Goal: Task Accomplishment & Management: Manage account settings

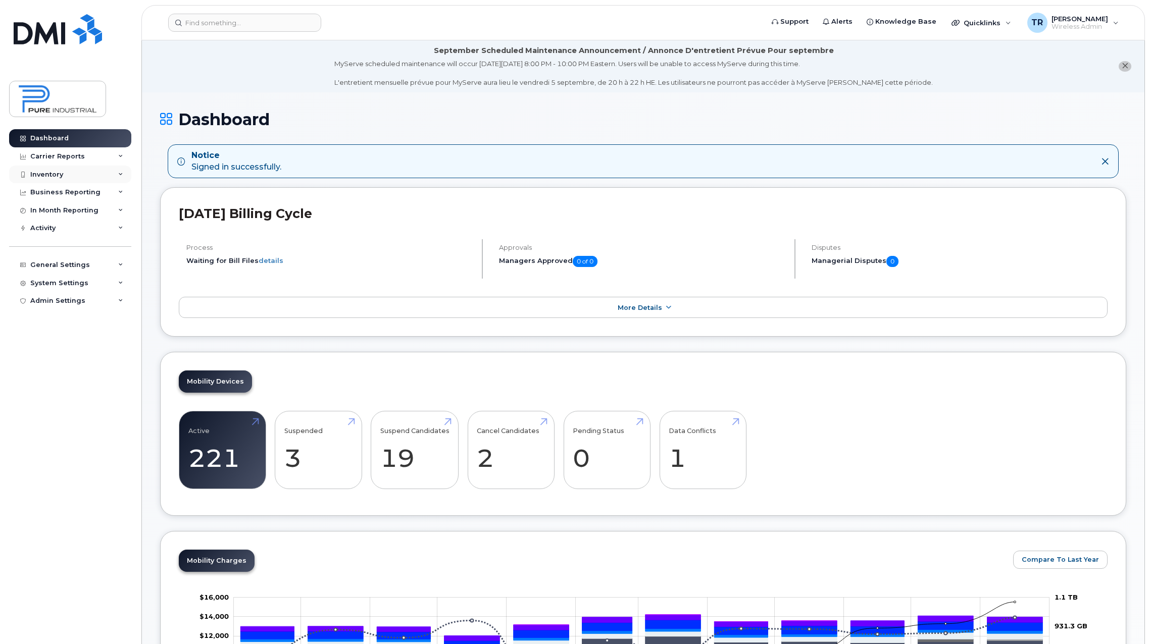
click at [36, 175] on div "Inventory" at bounding box center [46, 175] width 33 height 8
click at [51, 189] on div "Mobility Devices" at bounding box center [63, 192] width 57 height 9
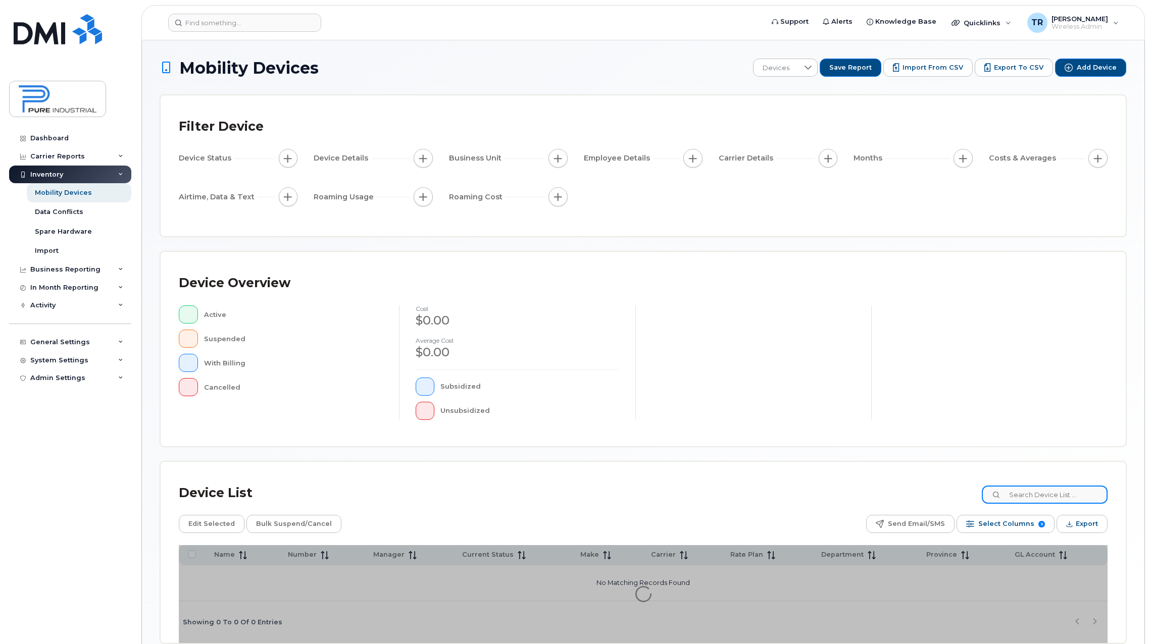
click at [1034, 495] on input at bounding box center [1045, 495] width 126 height 18
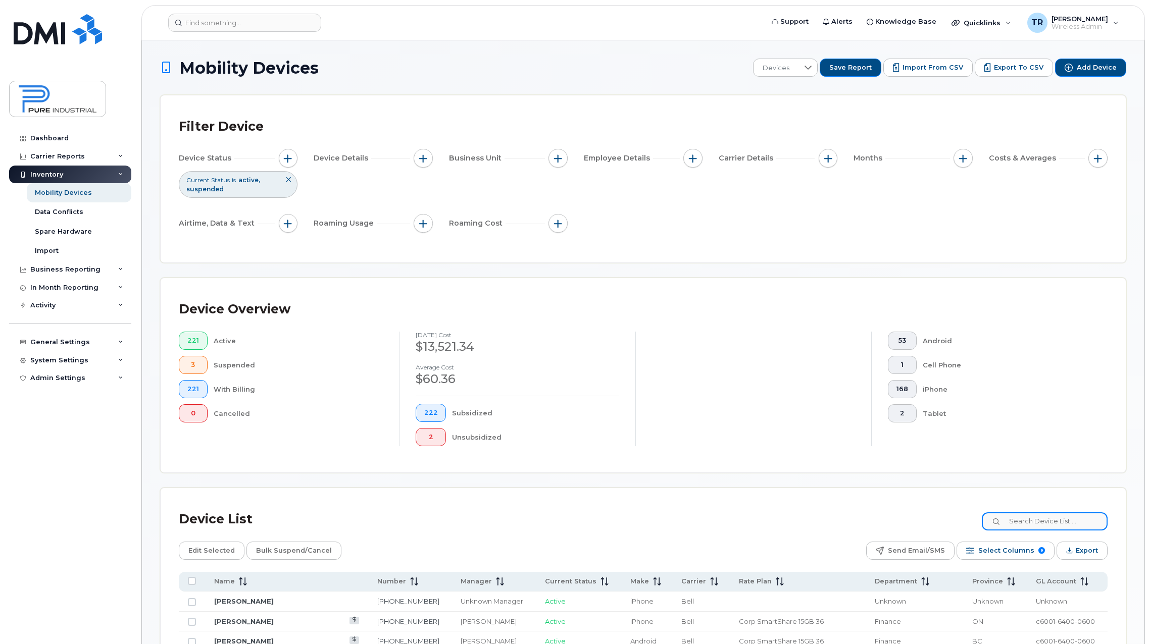
click at [1078, 519] on input at bounding box center [1045, 522] width 126 height 18
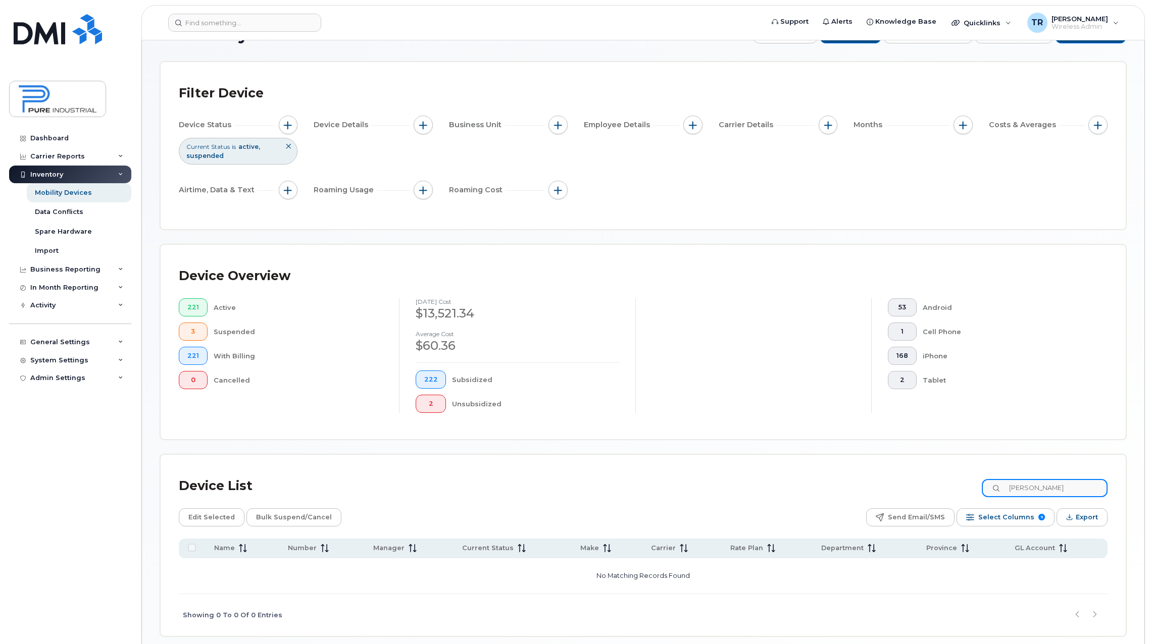
scroll to position [76, 0]
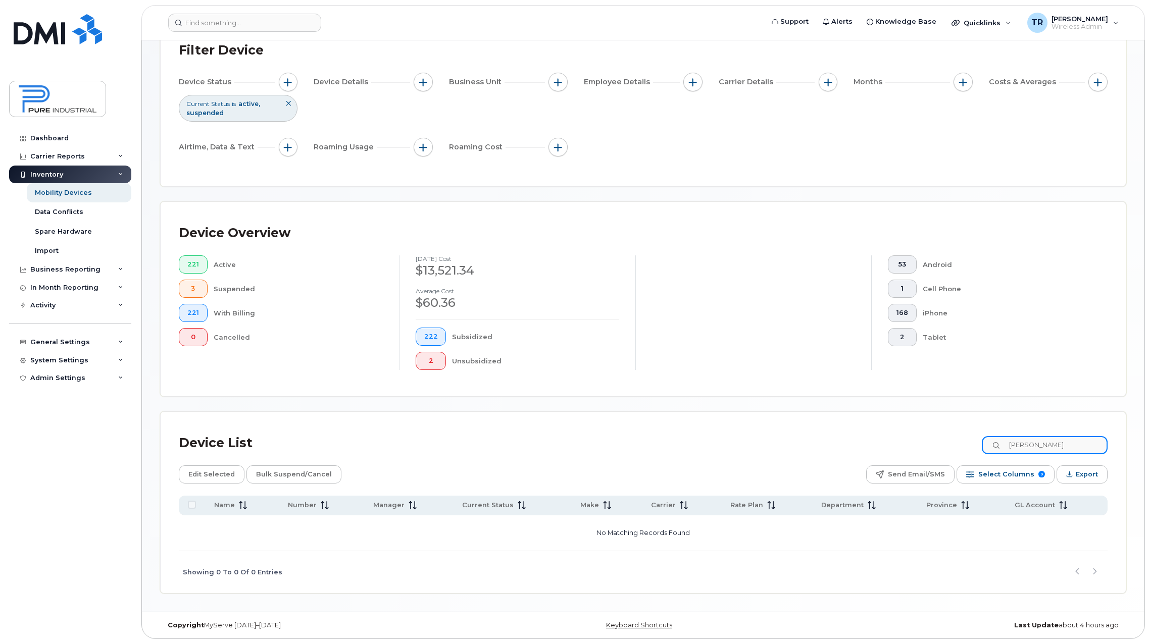
drag, startPoint x: 1042, startPoint y: 445, endPoint x: 939, endPoint y: 449, distance: 103.1
click at [939, 449] on div "Device List justin" at bounding box center [643, 443] width 929 height 26
type input "wong"
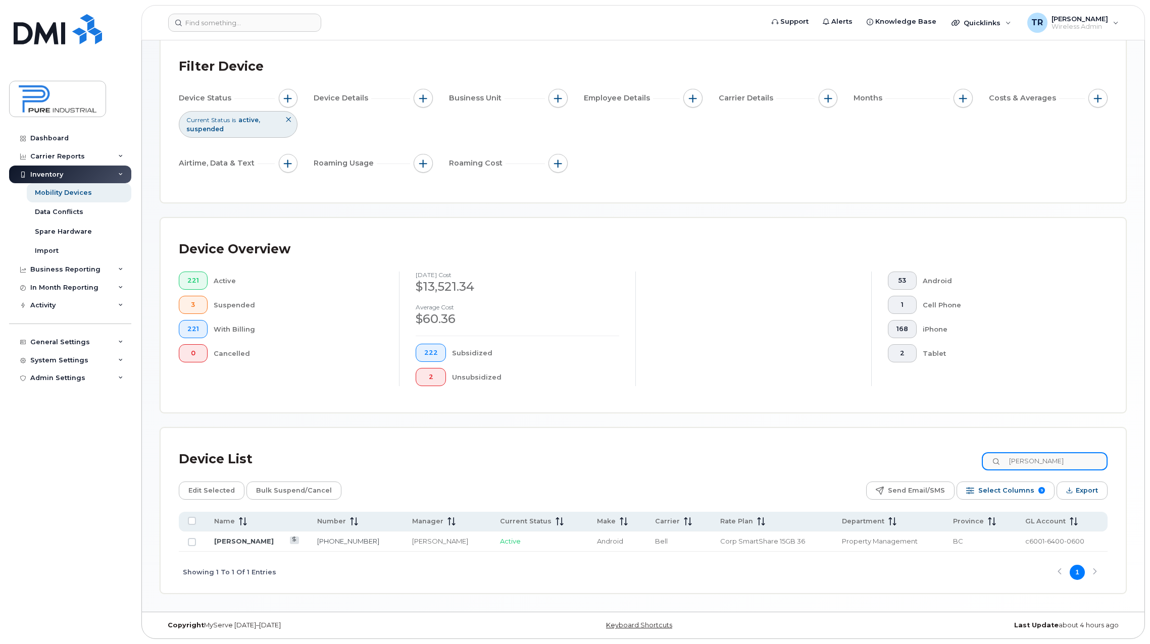
scroll to position [60, 0]
click at [412, 540] on div "Leena Kapadia" at bounding box center [447, 542] width 70 height 10
click at [218, 541] on link "Paul Wong" at bounding box center [244, 541] width 60 height 8
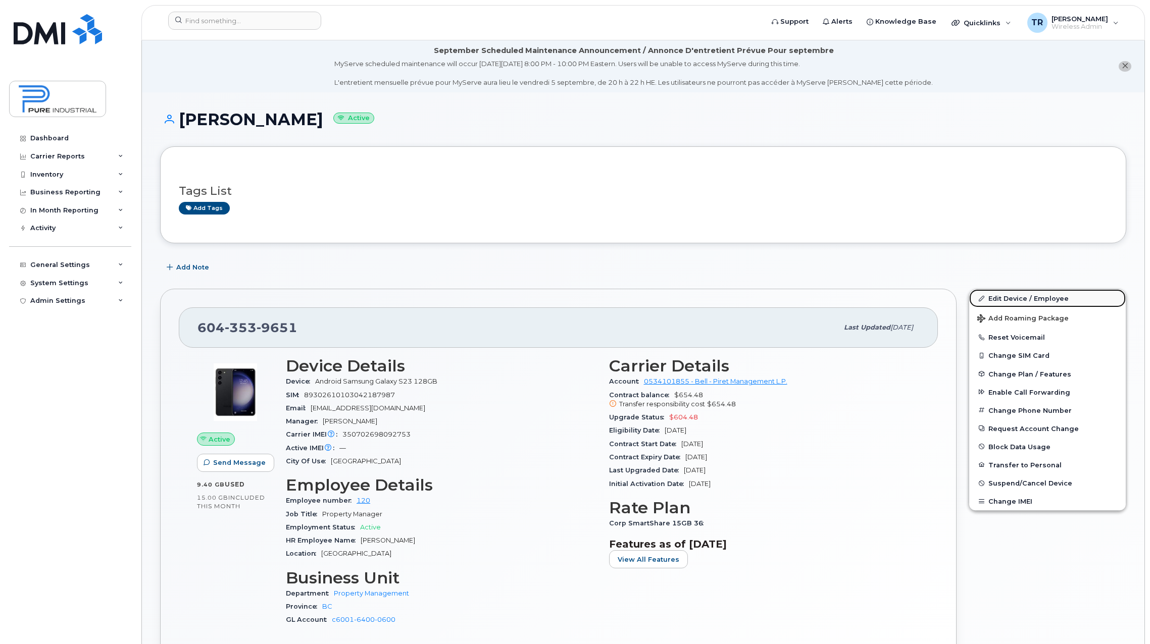
click at [1032, 297] on link "Edit Device / Employee" at bounding box center [1047, 298] width 157 height 18
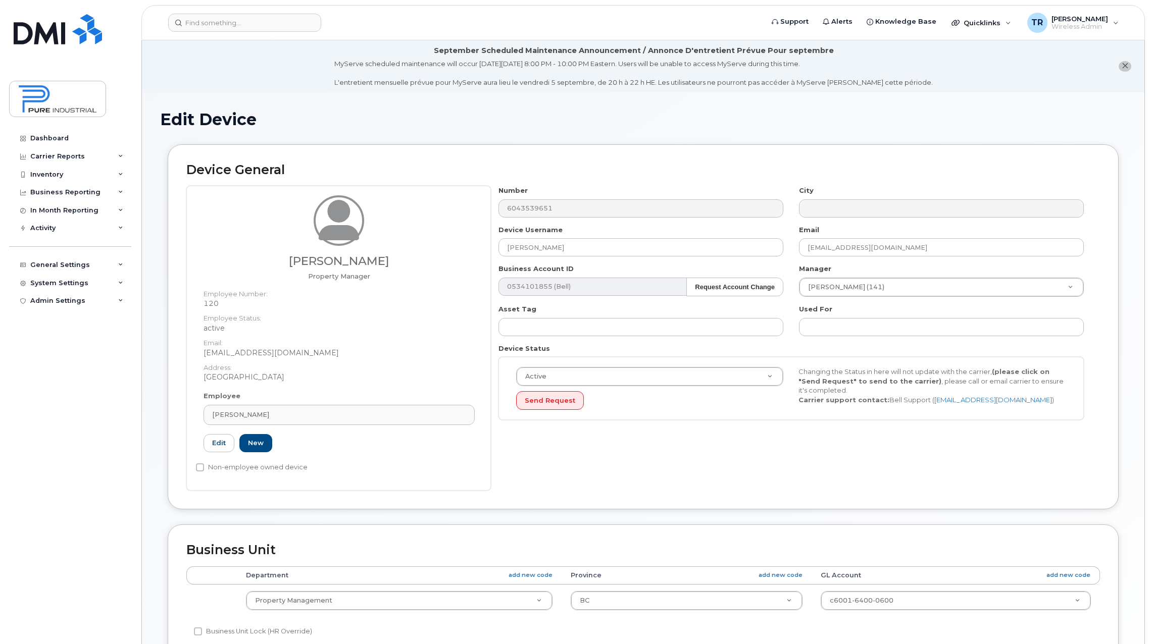
select select "5773520"
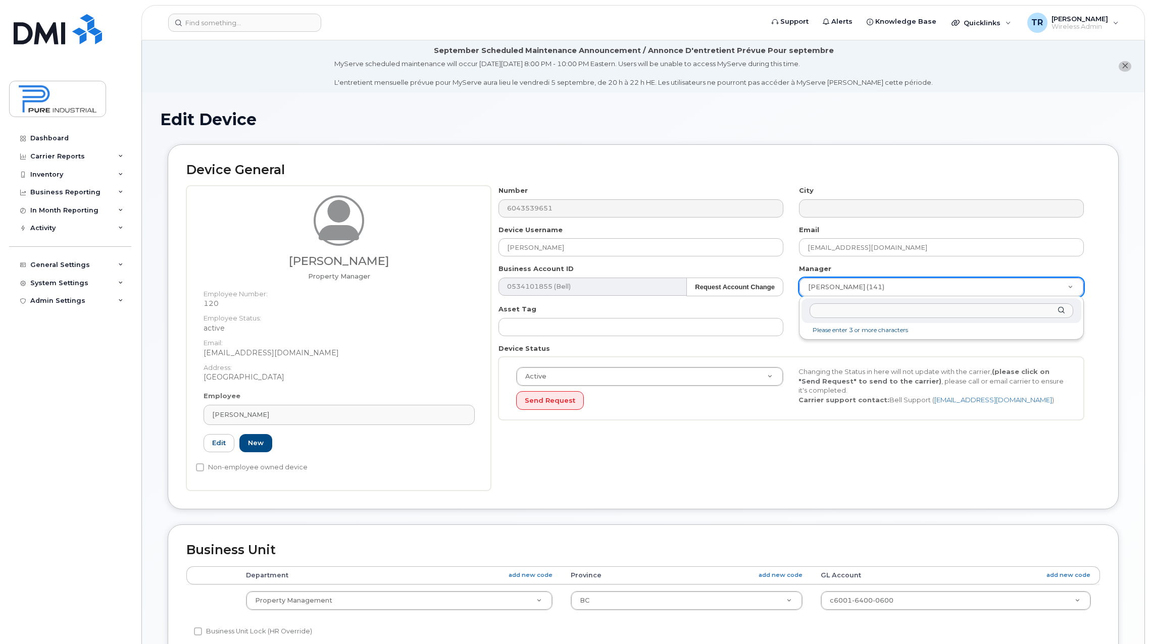
click at [889, 317] on input "text" at bounding box center [942, 311] width 264 height 15
type input "t"
click at [217, 446] on link "Edit" at bounding box center [219, 443] width 31 height 19
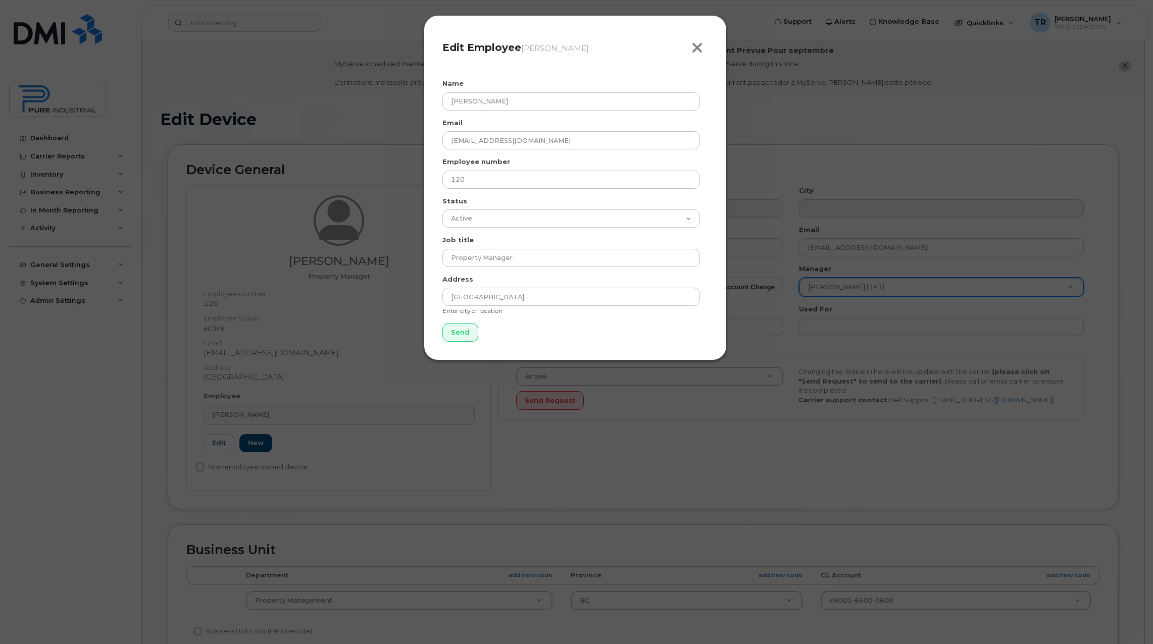
click at [698, 49] on icon "button" at bounding box center [697, 47] width 12 height 15
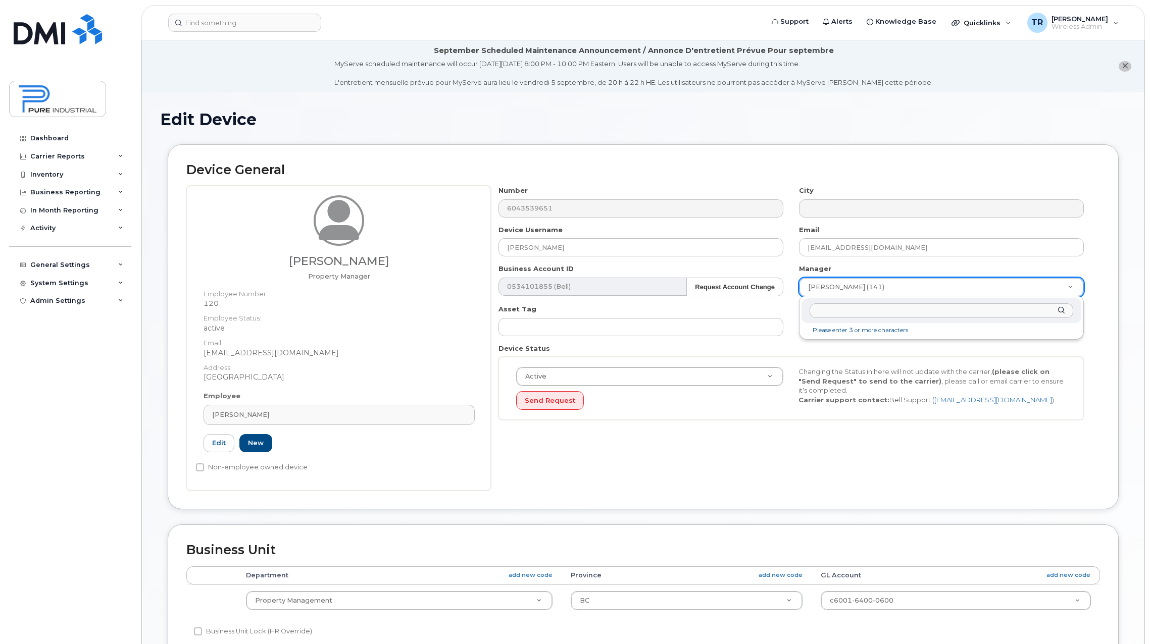
click at [1051, 310] on input "text" at bounding box center [942, 311] width 264 height 15
drag, startPoint x: 892, startPoint y: 283, endPoint x: 790, endPoint y: 283, distance: 101.5
paste input "Tony Laranjeira"
type input "Tony Laranjeira"
click at [1130, 65] on button "close notification" at bounding box center [1125, 66] width 13 height 11
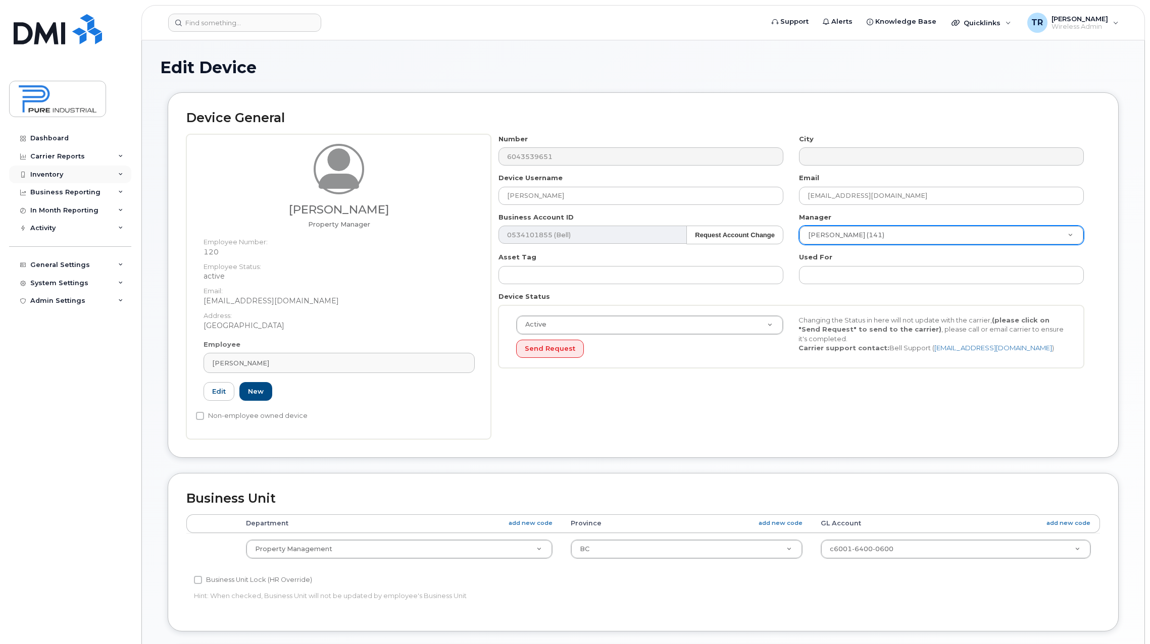
click at [53, 172] on div "Inventory" at bounding box center [46, 175] width 33 height 8
click at [59, 189] on div "Mobility Devices" at bounding box center [63, 192] width 57 height 9
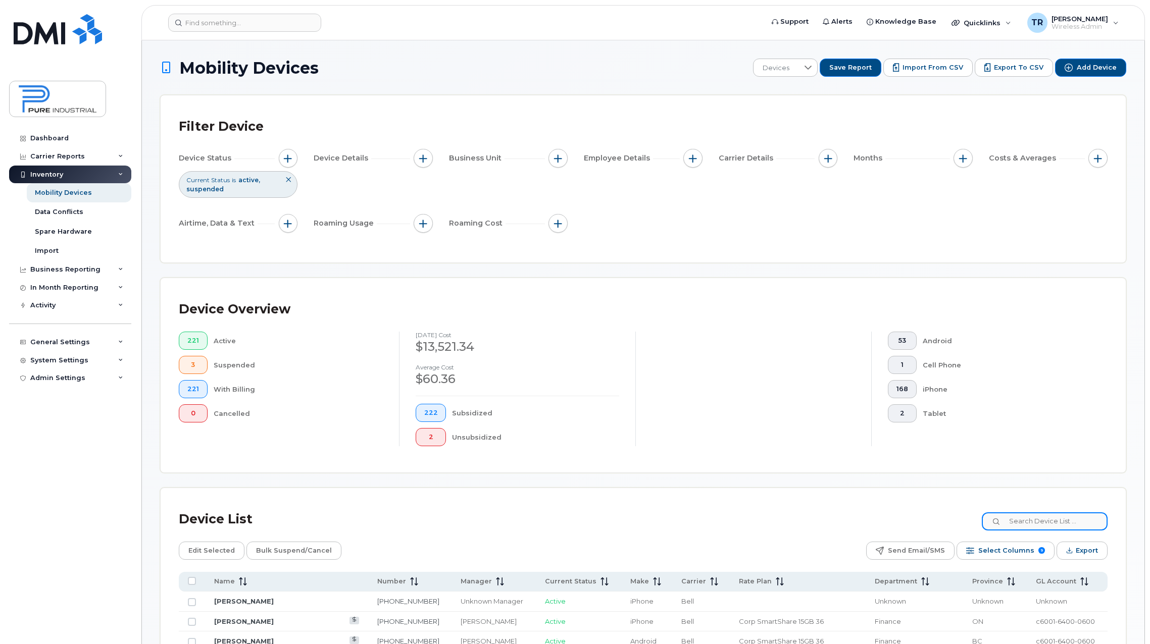
click at [1078, 527] on input at bounding box center [1045, 522] width 126 height 18
paste input "236-334-1969"
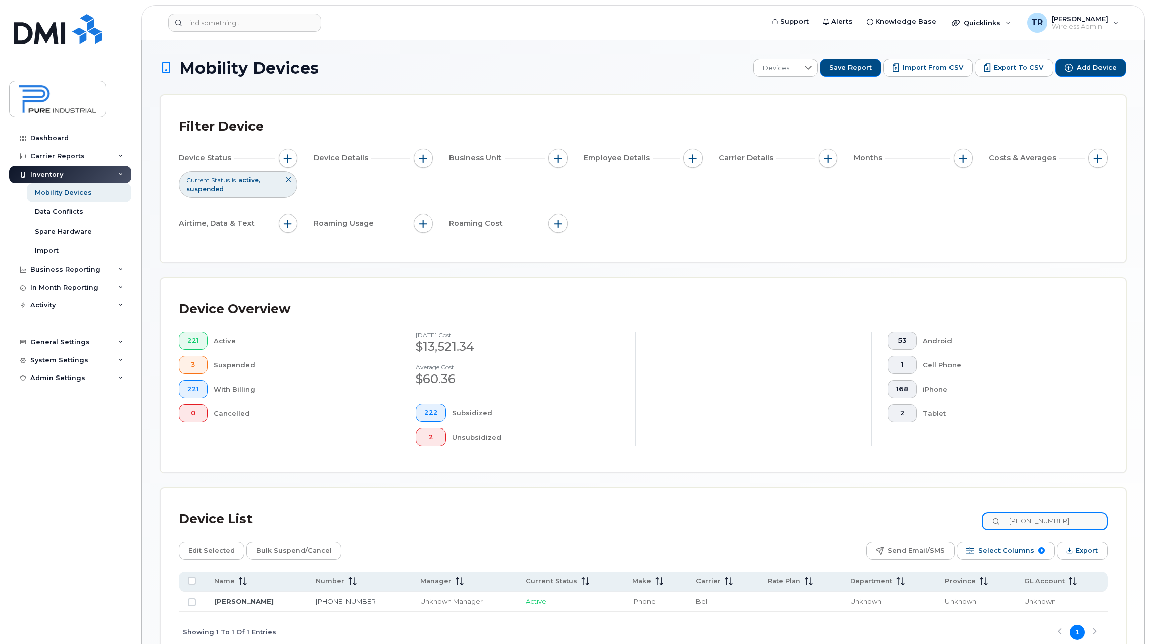
type input "236-334-1969"
click at [230, 602] on link "Tiffany Chalmers" at bounding box center [244, 601] width 60 height 8
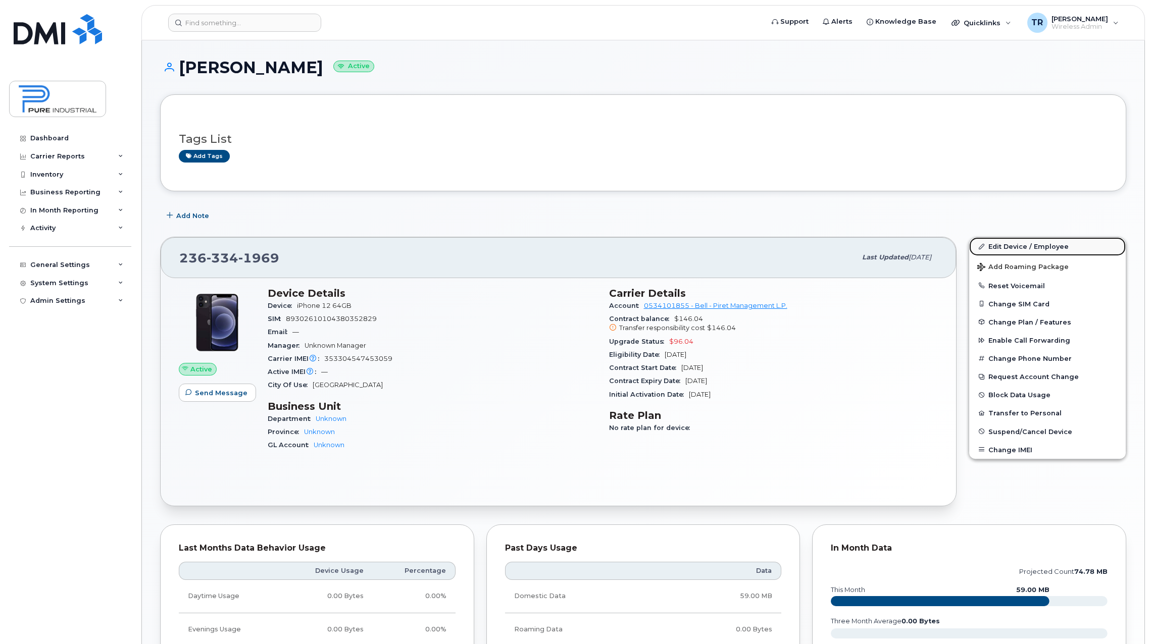
click at [1016, 244] on link "Edit Device / Employee" at bounding box center [1047, 246] width 157 height 18
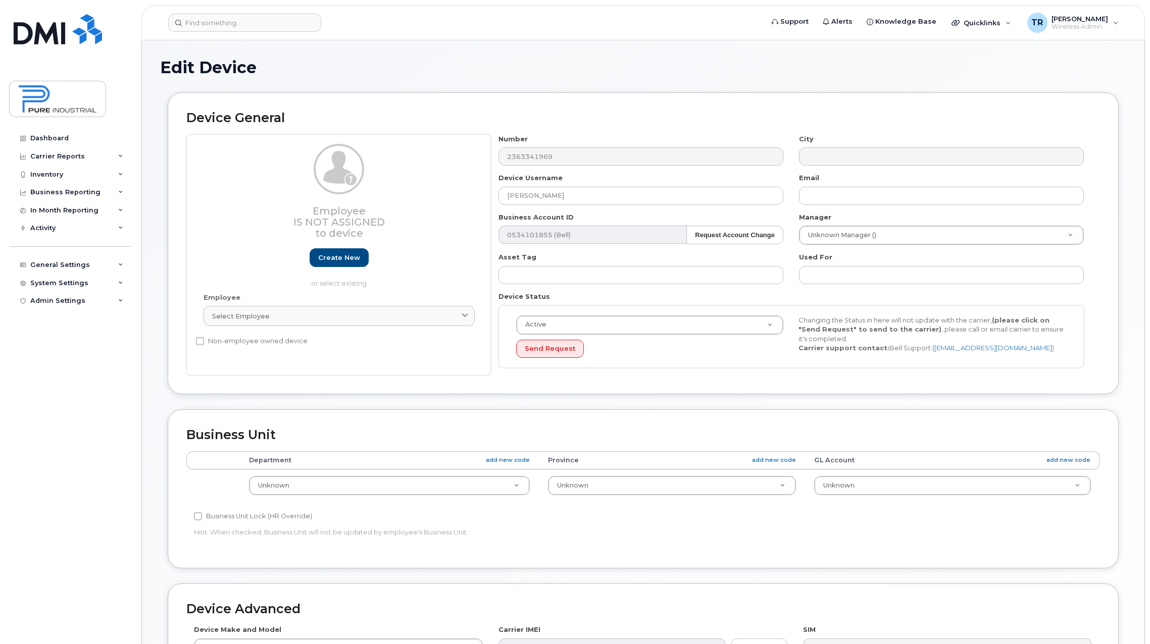
select select "5773504"
select select "5773505"
select select "5773506"
drag, startPoint x: 539, startPoint y: 195, endPoint x: 473, endPoint y: 196, distance: 66.2
click at [473, 196] on div "Employee Is not assigned to device Create new or select existing Employee Selec…" at bounding box center [643, 255] width 914 height 242
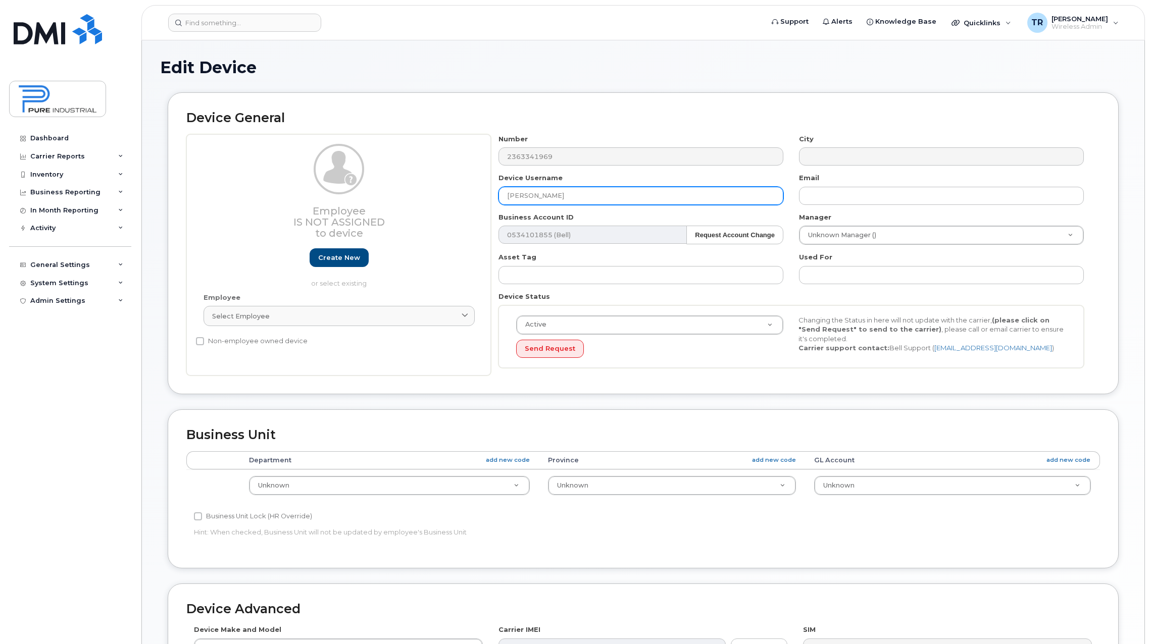
paste input "[PERSON_NAME]"
type input "[PERSON_NAME]"
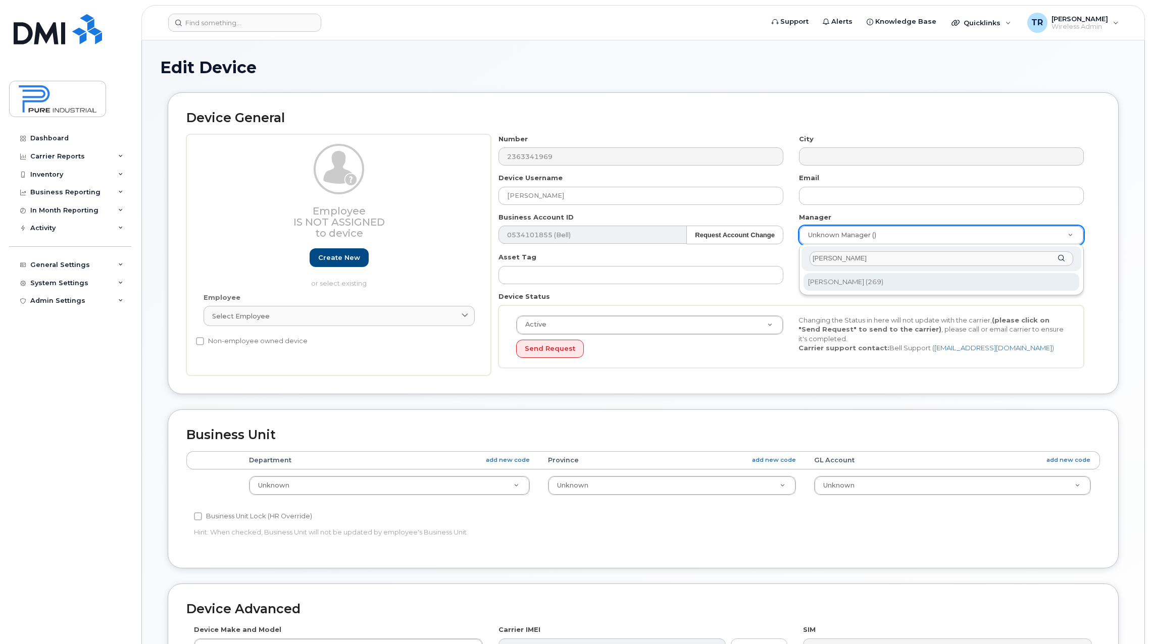
type input "[PERSON_NAME]"
type input "1713648"
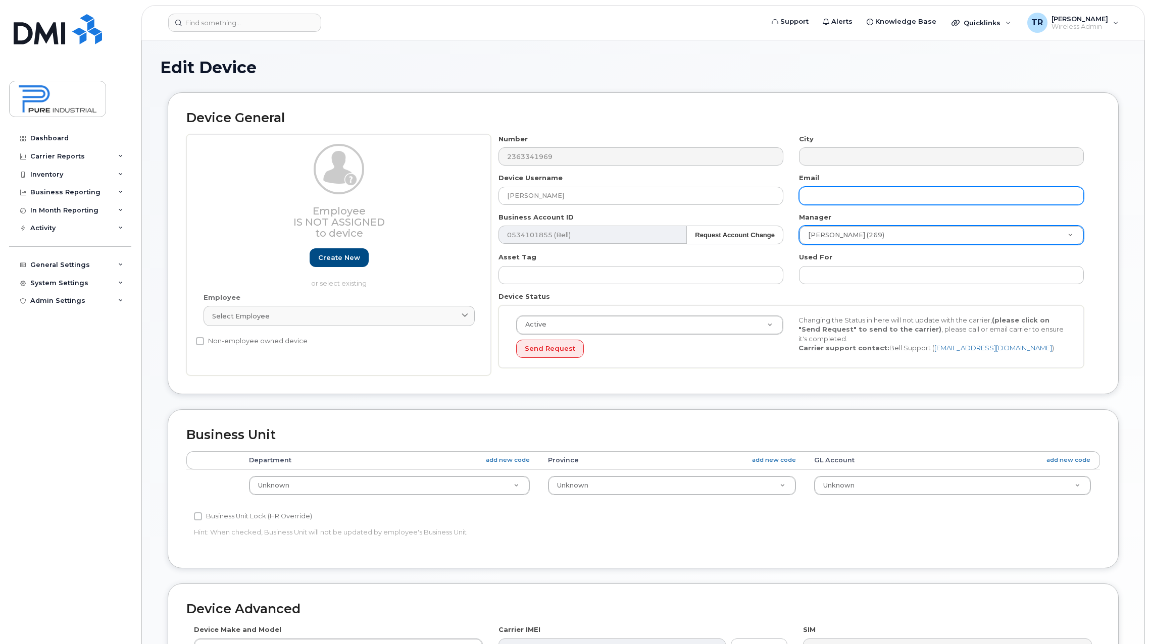
click at [833, 193] on input "text" at bounding box center [941, 196] width 285 height 18
paste input "[EMAIL_ADDRESS][DOMAIN_NAME]"
type input "[EMAIL_ADDRESS][DOMAIN_NAME]"
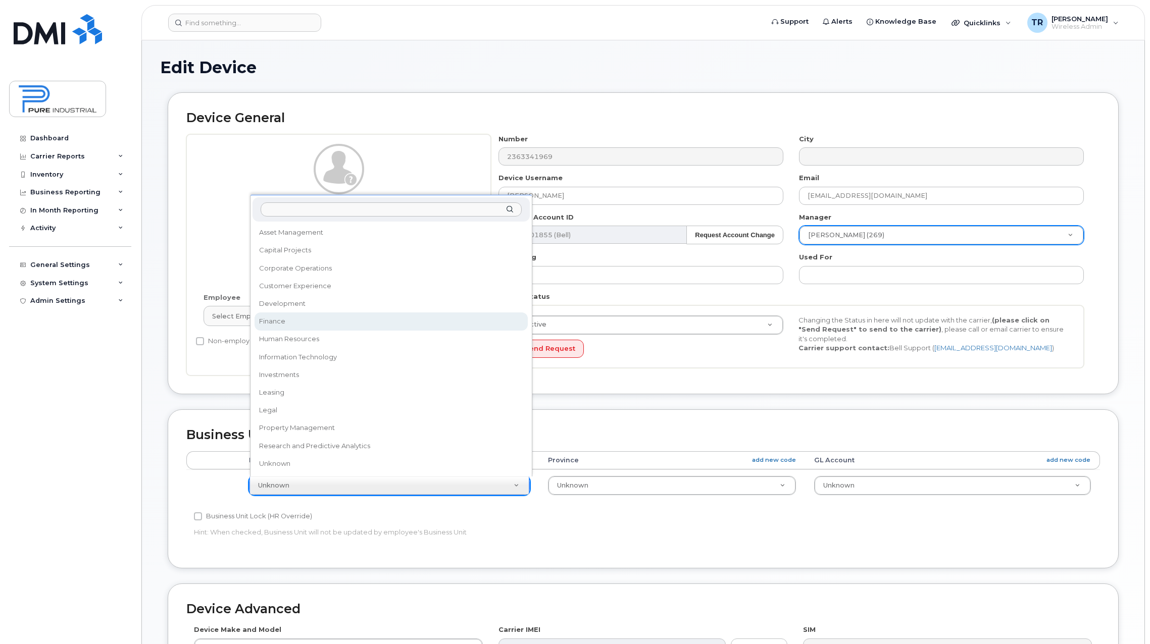
select select "5773514"
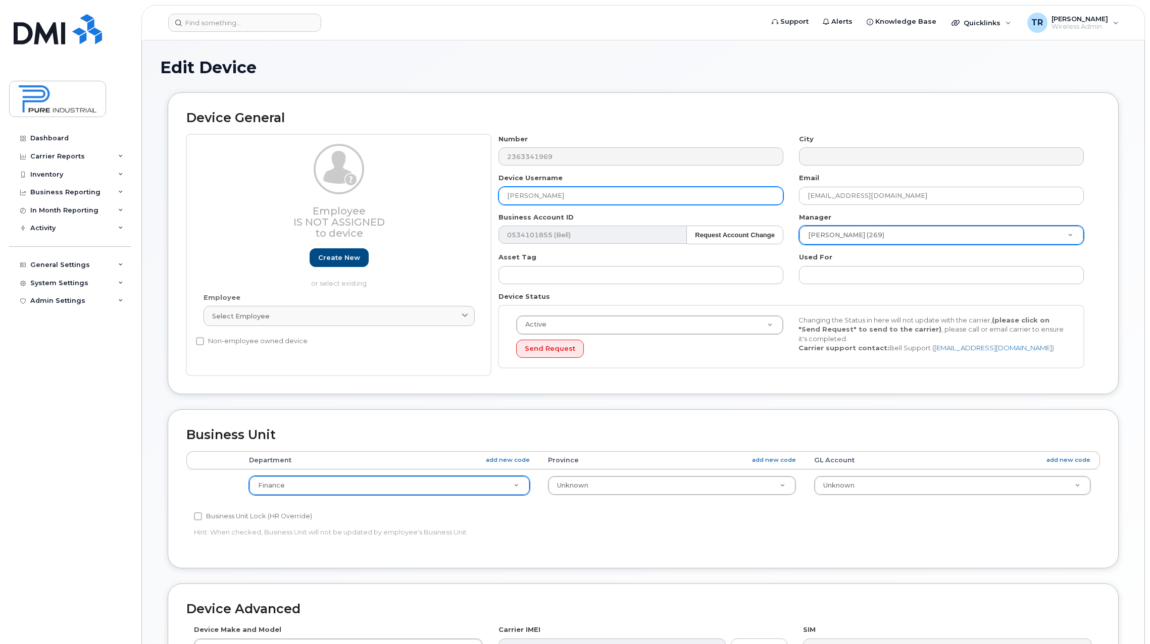
click at [681, 200] on input "[PERSON_NAME]" at bounding box center [640, 196] width 285 height 18
paste input "[EMAIL_ADDRESS][DOMAIN_NAME]"
drag, startPoint x: 551, startPoint y: 196, endPoint x: 679, endPoint y: 206, distance: 128.2
click at [679, 206] on div "Number 2363341969 City Device Username Justin Wong jwong2@pureindustrial.ca Ema…" at bounding box center [791, 255] width 601 height 242
click at [583, 187] on input "[PERSON_NAME]" at bounding box center [640, 196] width 285 height 18
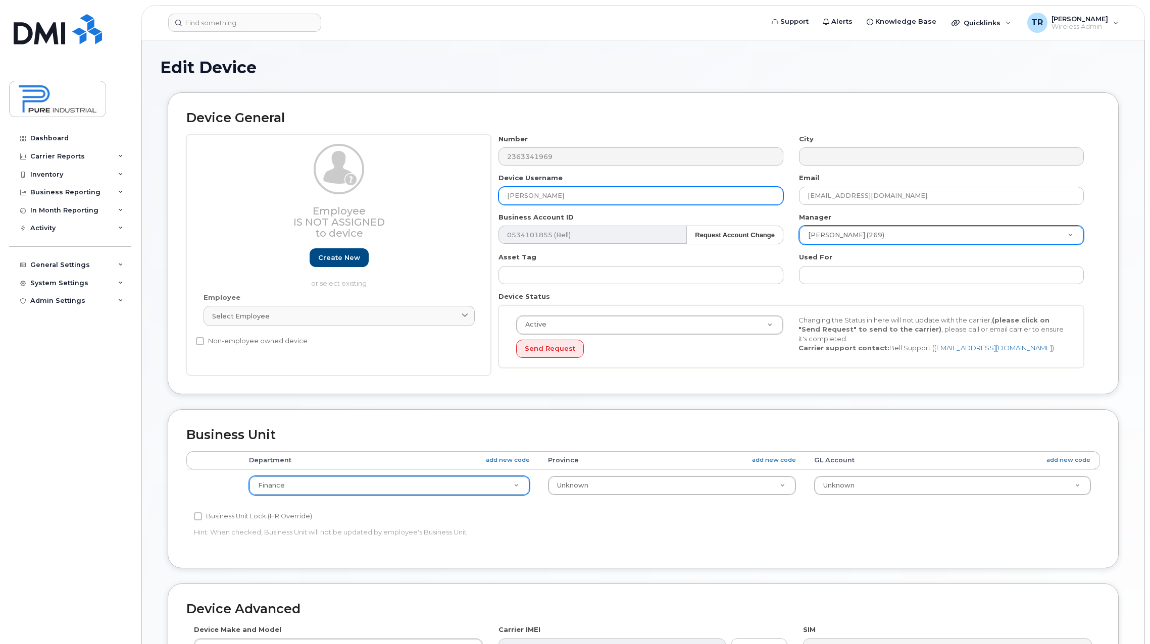
paste input "Associate Manager, Financial Planning & Analysis"
drag, startPoint x: 552, startPoint y: 194, endPoint x: 686, endPoint y: 197, distance: 133.4
click at [686, 197] on input "Justin Wong Associate Manager, Financial Planning & Analysis" at bounding box center [640, 196] width 285 height 18
type input "[PERSON_NAME]"
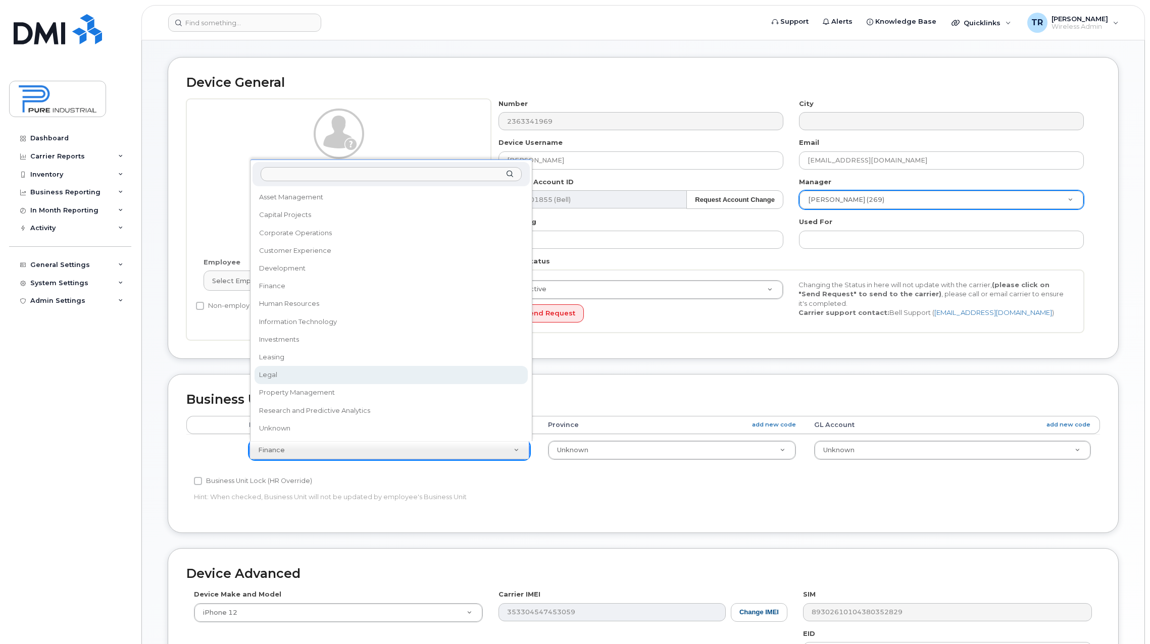
scroll to position [51, 0]
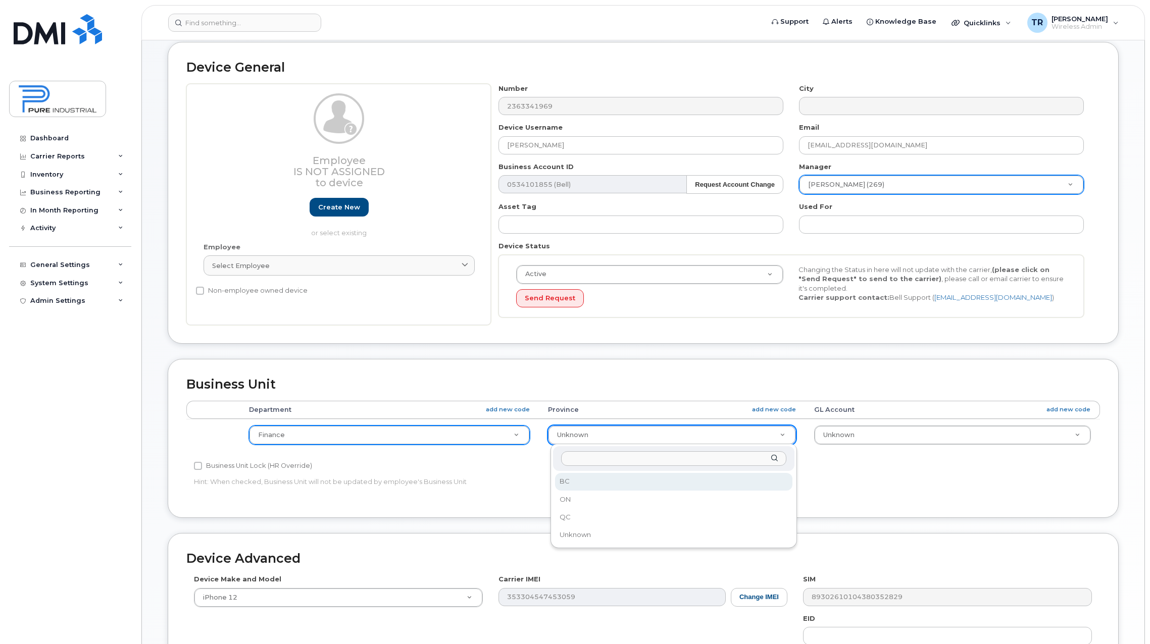
select select "5773509"
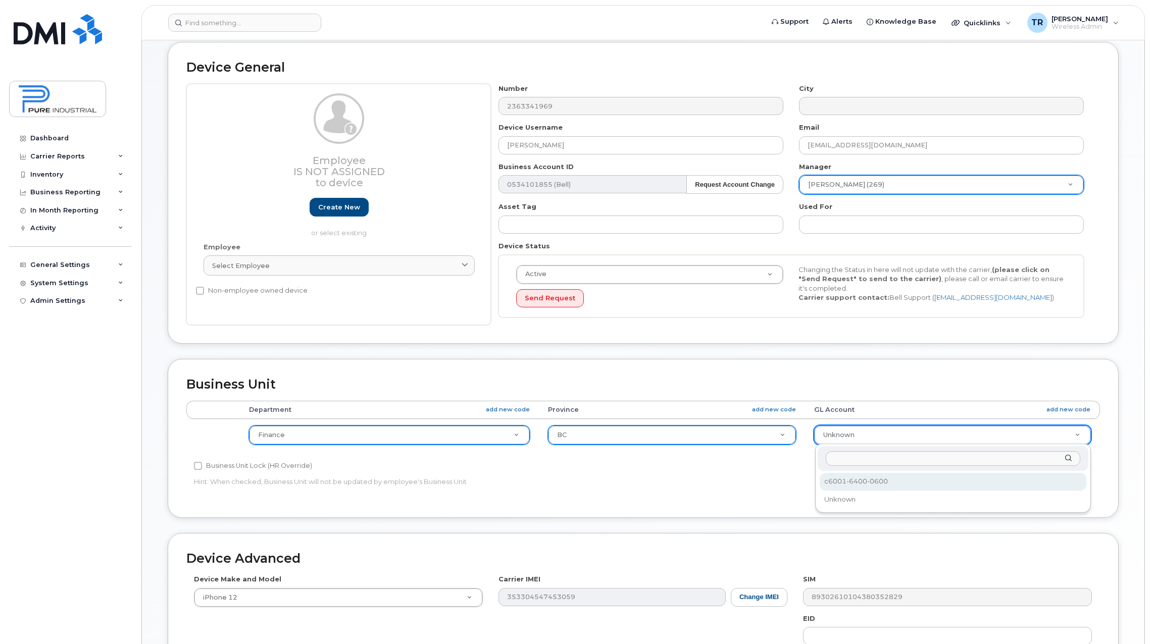
select select "5773521"
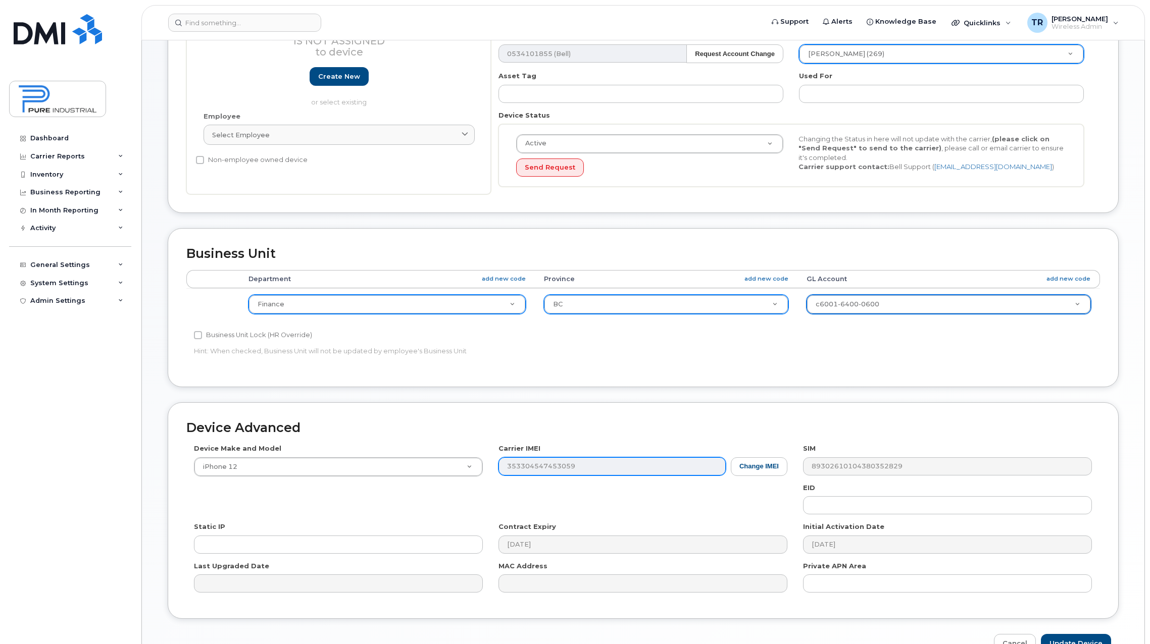
scroll to position [240, 0]
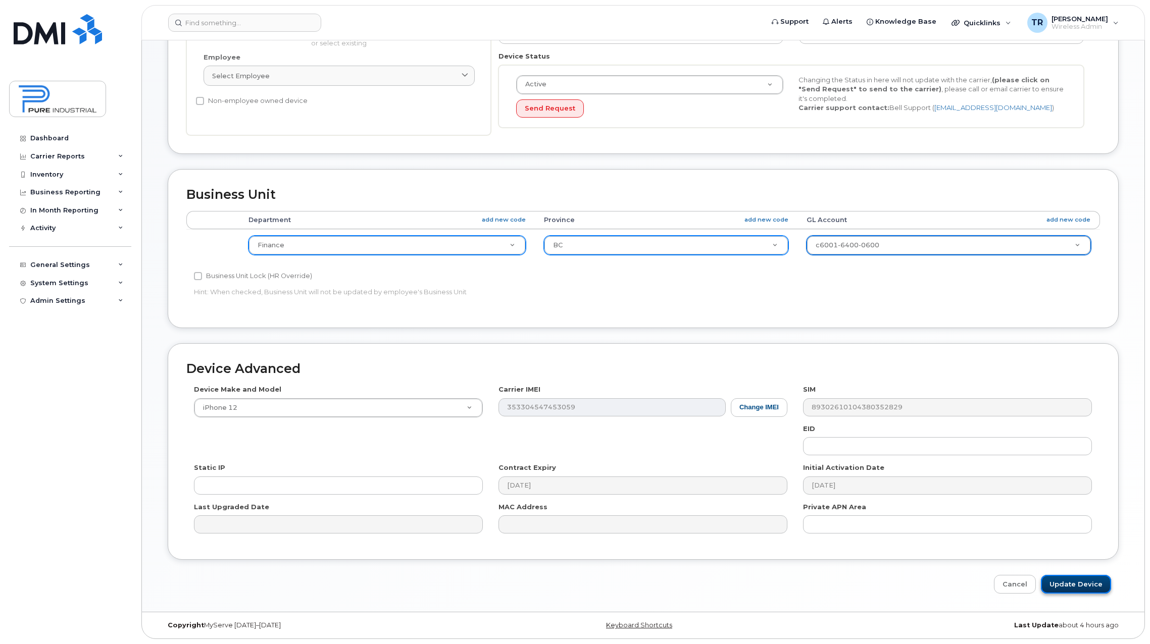
click at [1071, 583] on input "Update Device" at bounding box center [1076, 584] width 70 height 19
type input "Saving..."
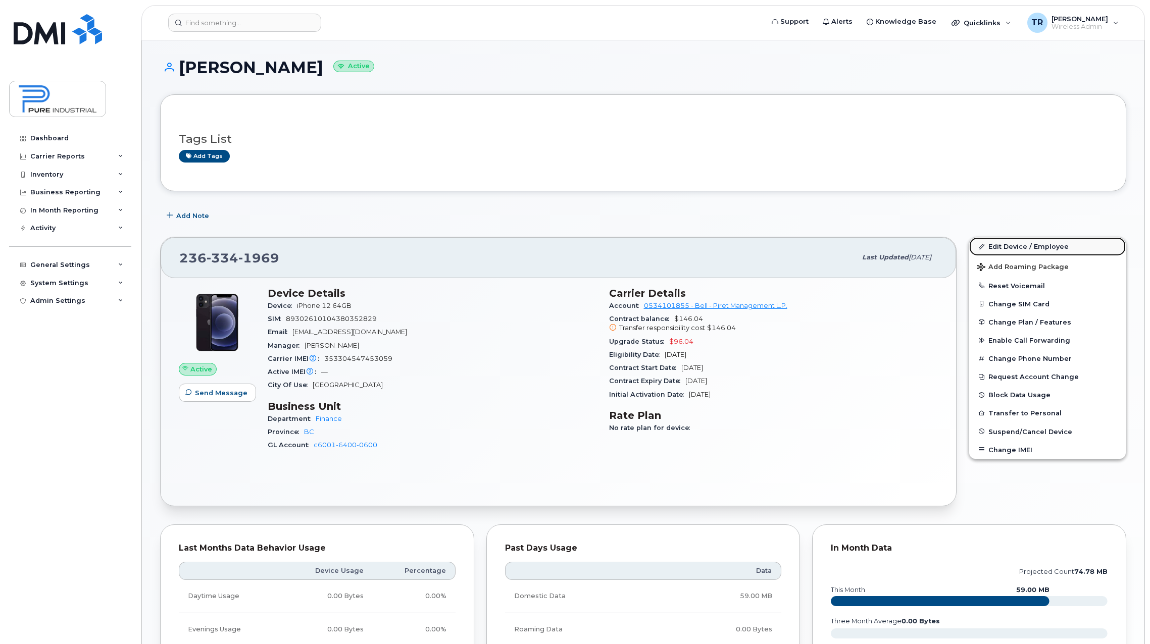
click at [1021, 244] on link "Edit Device / Employee" at bounding box center [1047, 246] width 157 height 18
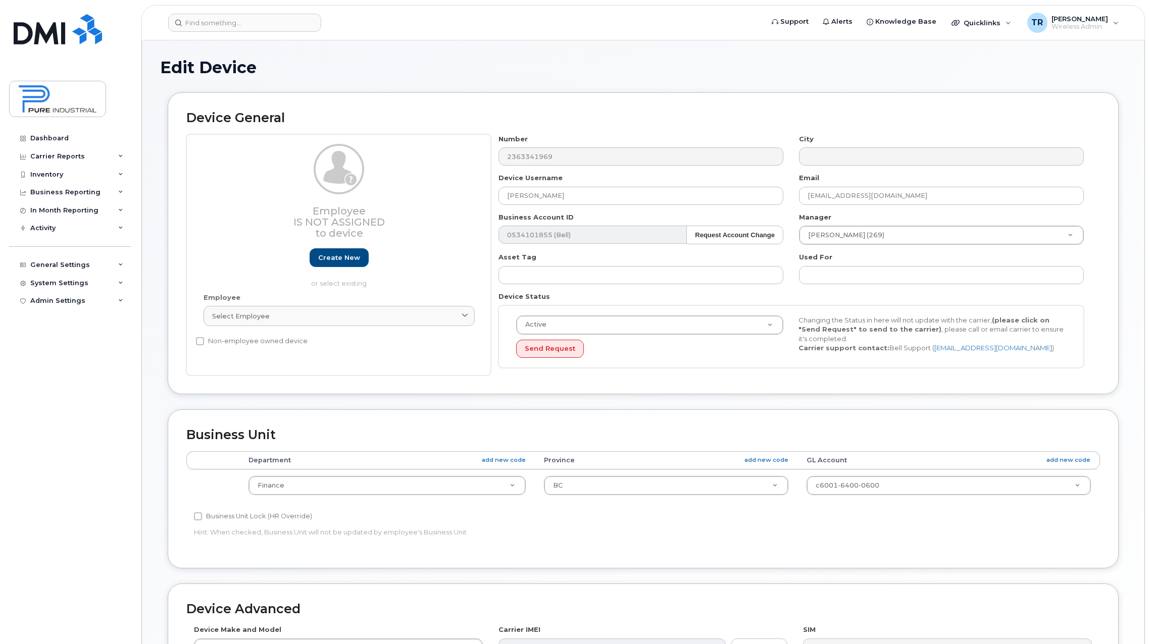
select select "5773514"
click at [198, 338] on input "Non-employee owned device" at bounding box center [200, 341] width 8 height 8
checkbox input "false"
click at [329, 258] on link "Create new" at bounding box center [339, 257] width 59 height 19
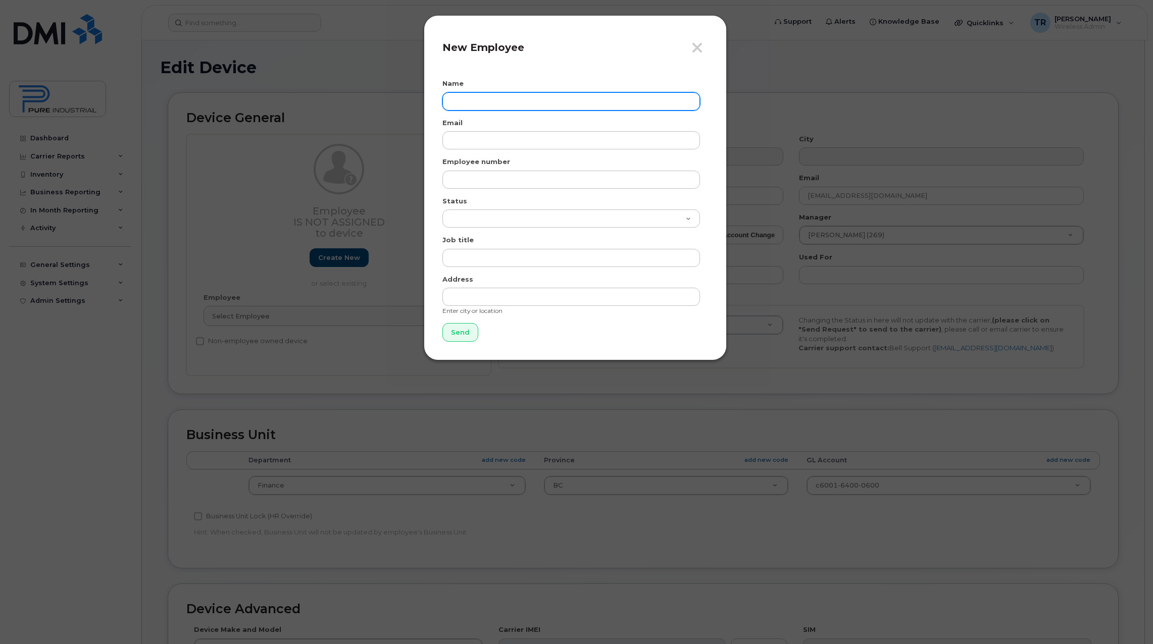
click at [485, 96] on input "text" at bounding box center [571, 101] width 258 height 18
click at [573, 100] on input "text" at bounding box center [571, 101] width 258 height 18
paste input "[PERSON_NAME]"
type input "[PERSON_NAME]"
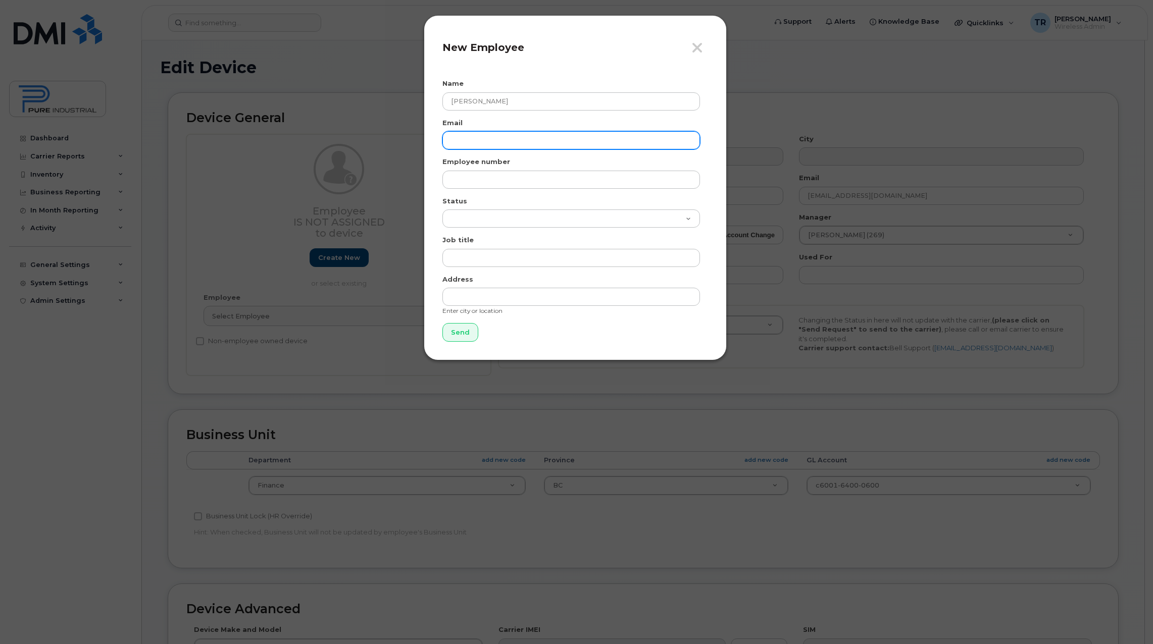
click at [597, 145] on input "email" at bounding box center [571, 140] width 258 height 18
click at [544, 145] on input "email" at bounding box center [571, 140] width 258 height 18
paste input "[EMAIL_ADDRESS][DOMAIN_NAME]"
type input "[EMAIL_ADDRESS][DOMAIN_NAME]"
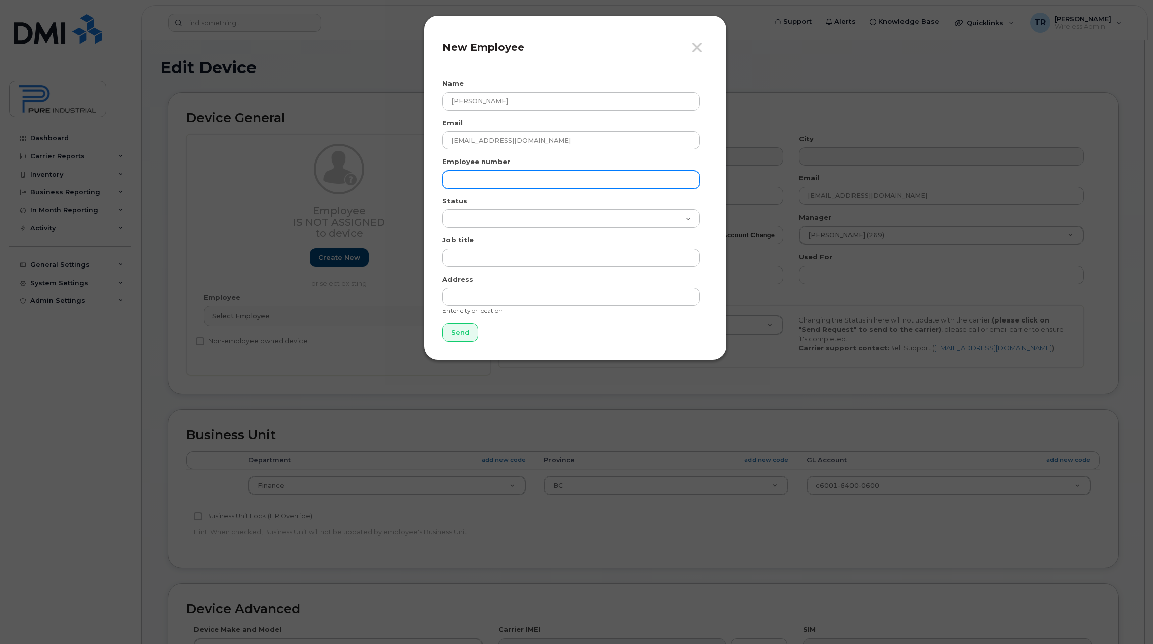
click at [449, 186] on input "text" at bounding box center [571, 180] width 258 height 18
click at [551, 179] on input "0000000000000000000033" at bounding box center [571, 180] width 258 height 18
type input "00000000000000000000333454646"
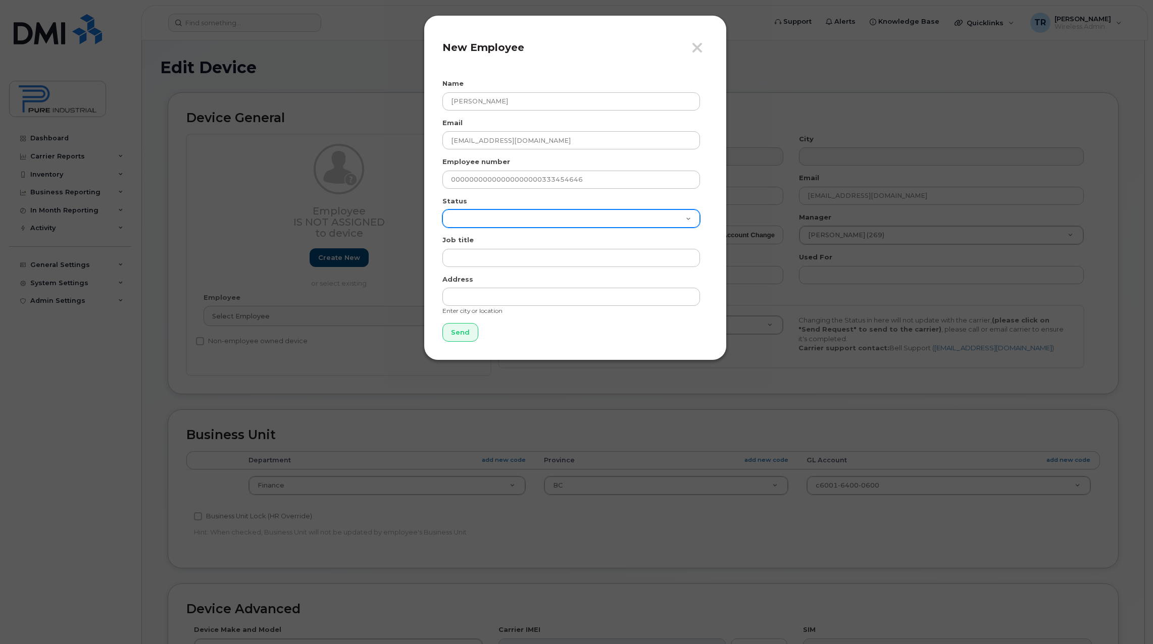
click at [505, 221] on select "Active On-Leave Long Term Short Term Maternity Leave Temp Layoff Inactive" at bounding box center [571, 219] width 258 height 18
select select "active"
click at [442, 210] on select "Active On-Leave Long Term Short Term Maternity Leave Temp Layoff Inactive" at bounding box center [571, 219] width 258 height 18
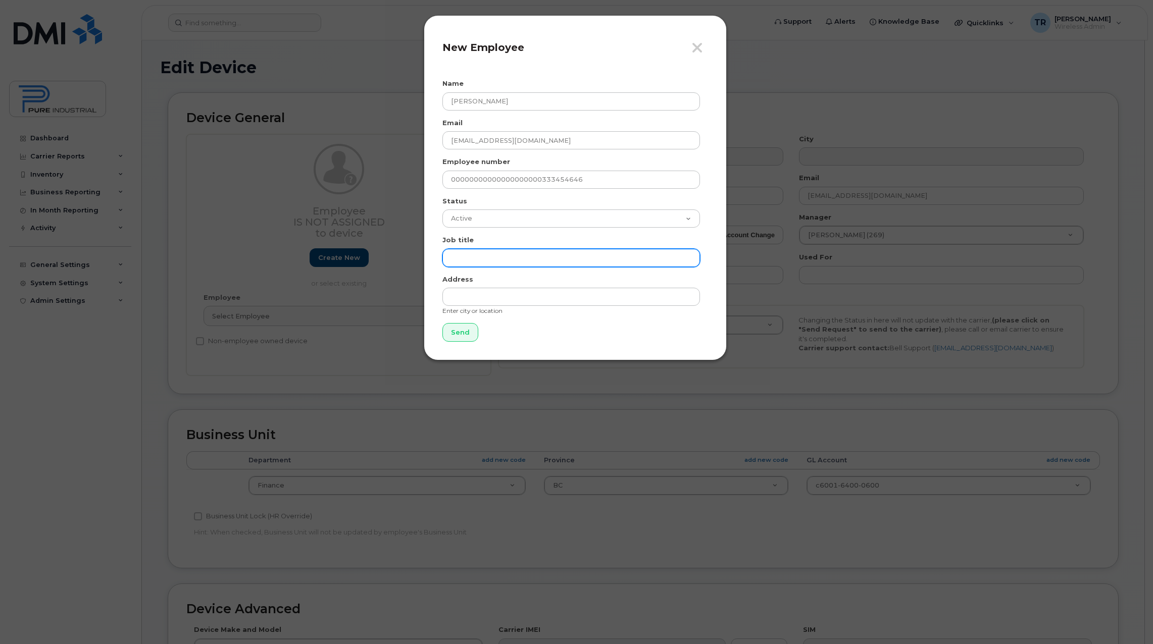
click at [491, 255] on input "text" at bounding box center [571, 258] width 258 height 18
click at [500, 266] on input "text" at bounding box center [571, 258] width 258 height 18
paste input "Associate Manager, Financial Planning & Analysis"
type input "Associate Manager, Financial Planning & Analysis"
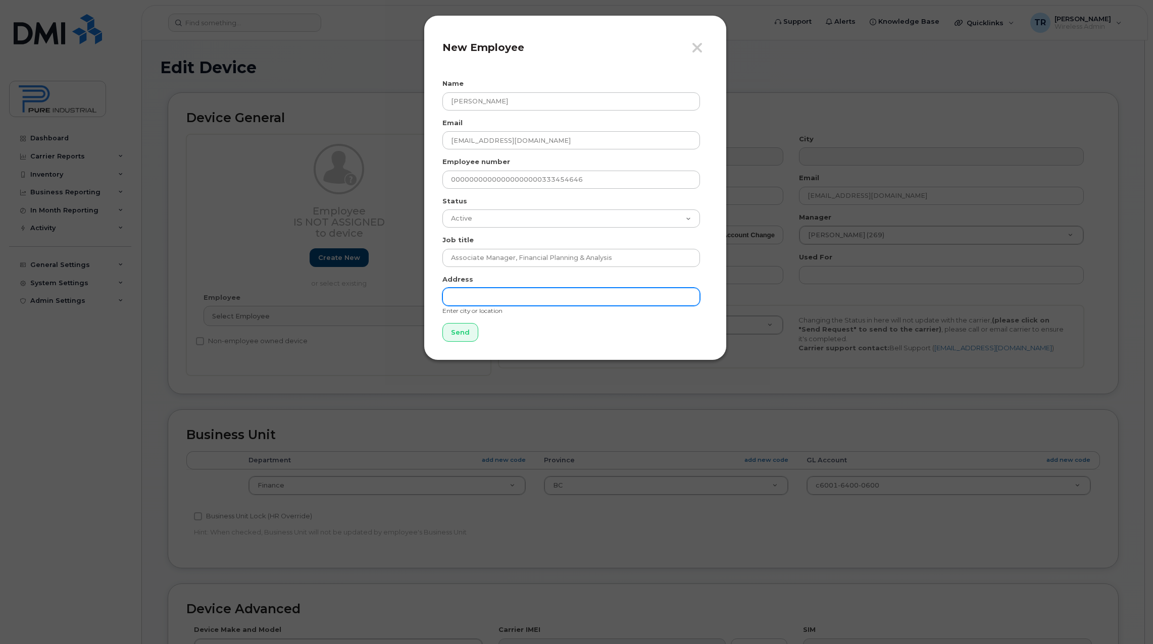
click at [489, 295] on input "text" at bounding box center [571, 297] width 258 height 18
click at [491, 295] on input "text" at bounding box center [571, 297] width 258 height 18
click at [697, 321] on form "Name Justin Wong Email jwong2@pureindustrial.ca Employee number 000000000000000…" at bounding box center [575, 210] width 266 height 263
click at [465, 332] on input "Send" at bounding box center [460, 332] width 36 height 19
type input "Send"
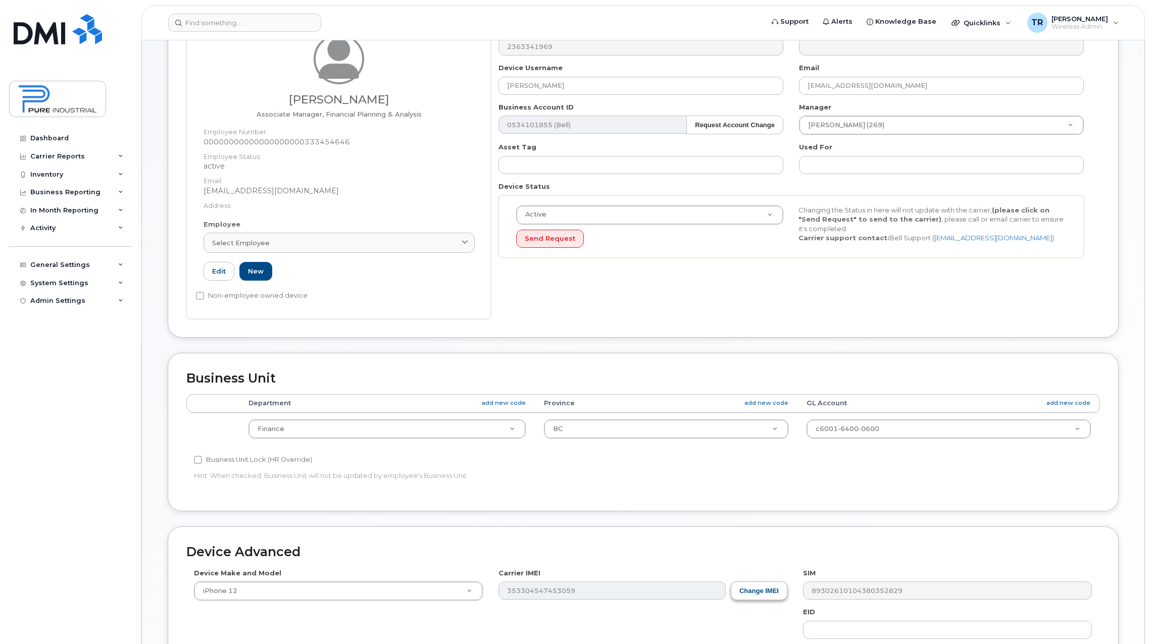
scroll to position [294, 0]
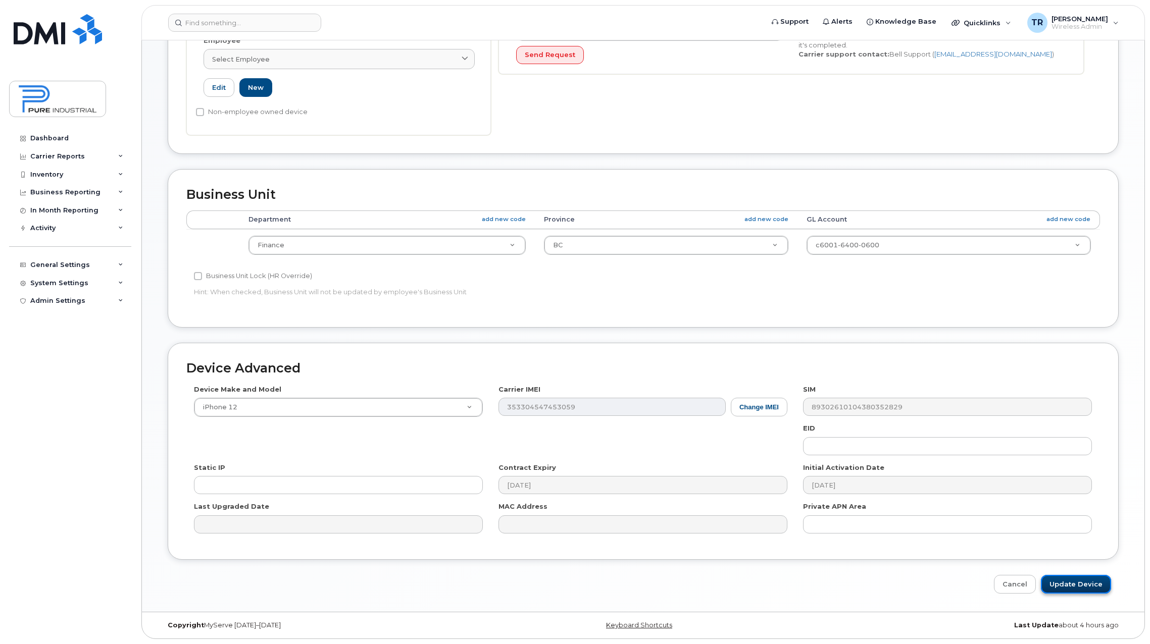
click at [1066, 581] on input "Update Device" at bounding box center [1076, 584] width 70 height 19
type input "Saving..."
